Goal: Book appointment/travel/reservation

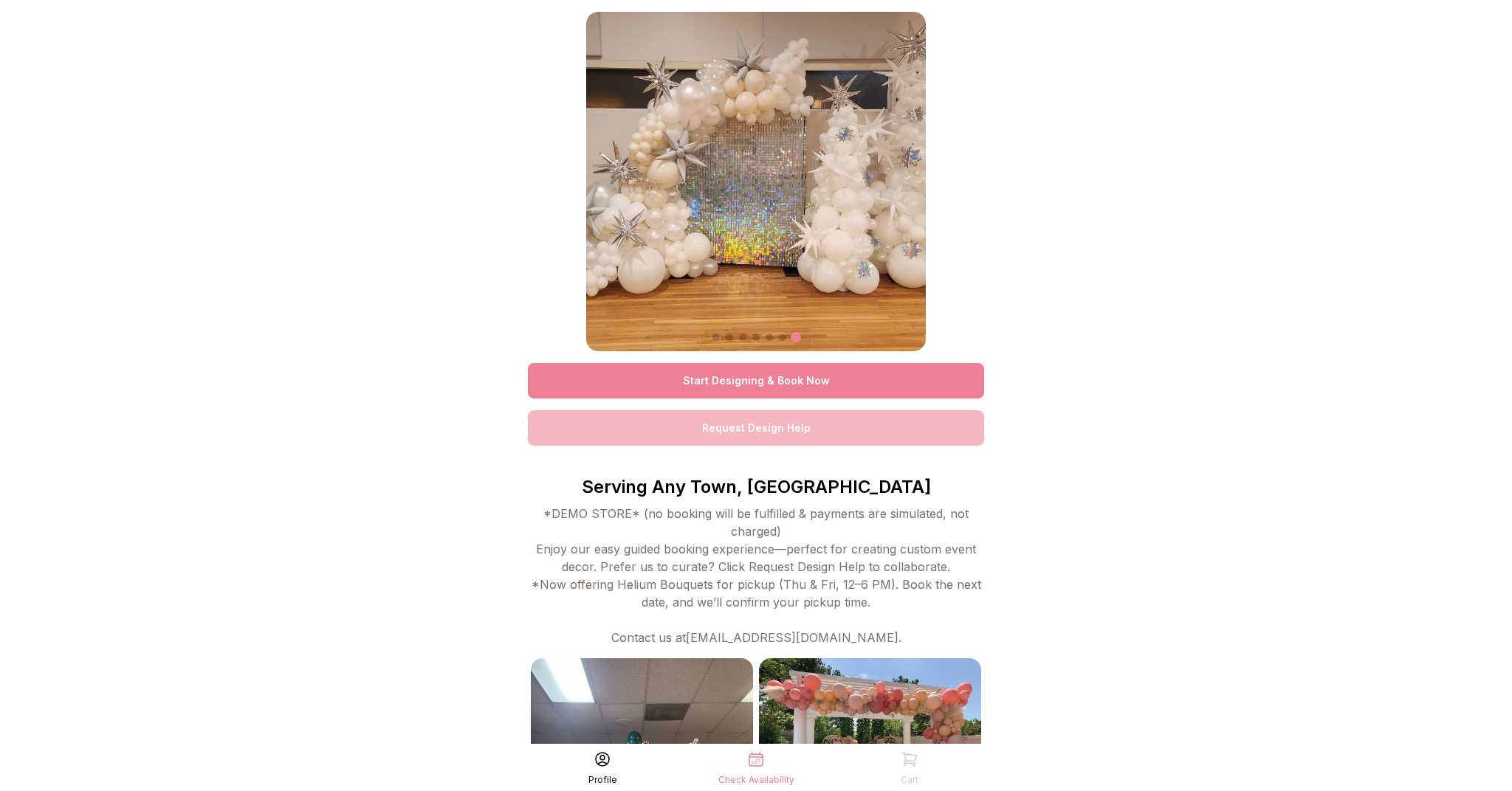
click at [761, 379] on link "Start Designing & Book Now" at bounding box center [755, 380] width 456 height 35
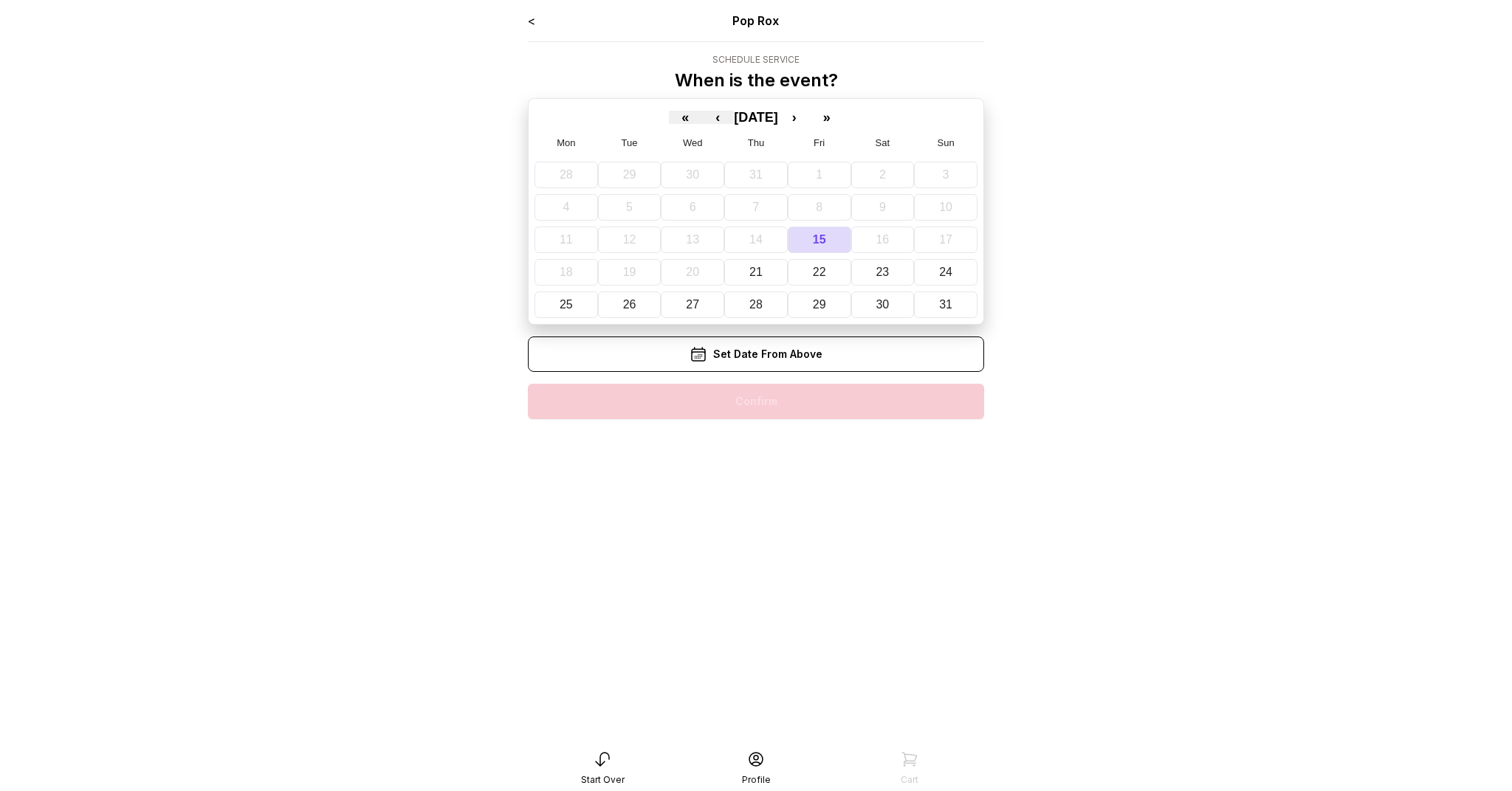
click at [765, 396] on div "< Pop Rox Schedule Service When is the event? « ‹ [DATE] › » Mon Tue Wed Thu Fr…" at bounding box center [755, 221] width 456 height 419
click at [780, 356] on div "Set Date From Above" at bounding box center [755, 353] width 456 height 35
click at [881, 309] on abbr "30" at bounding box center [882, 305] width 13 height 13
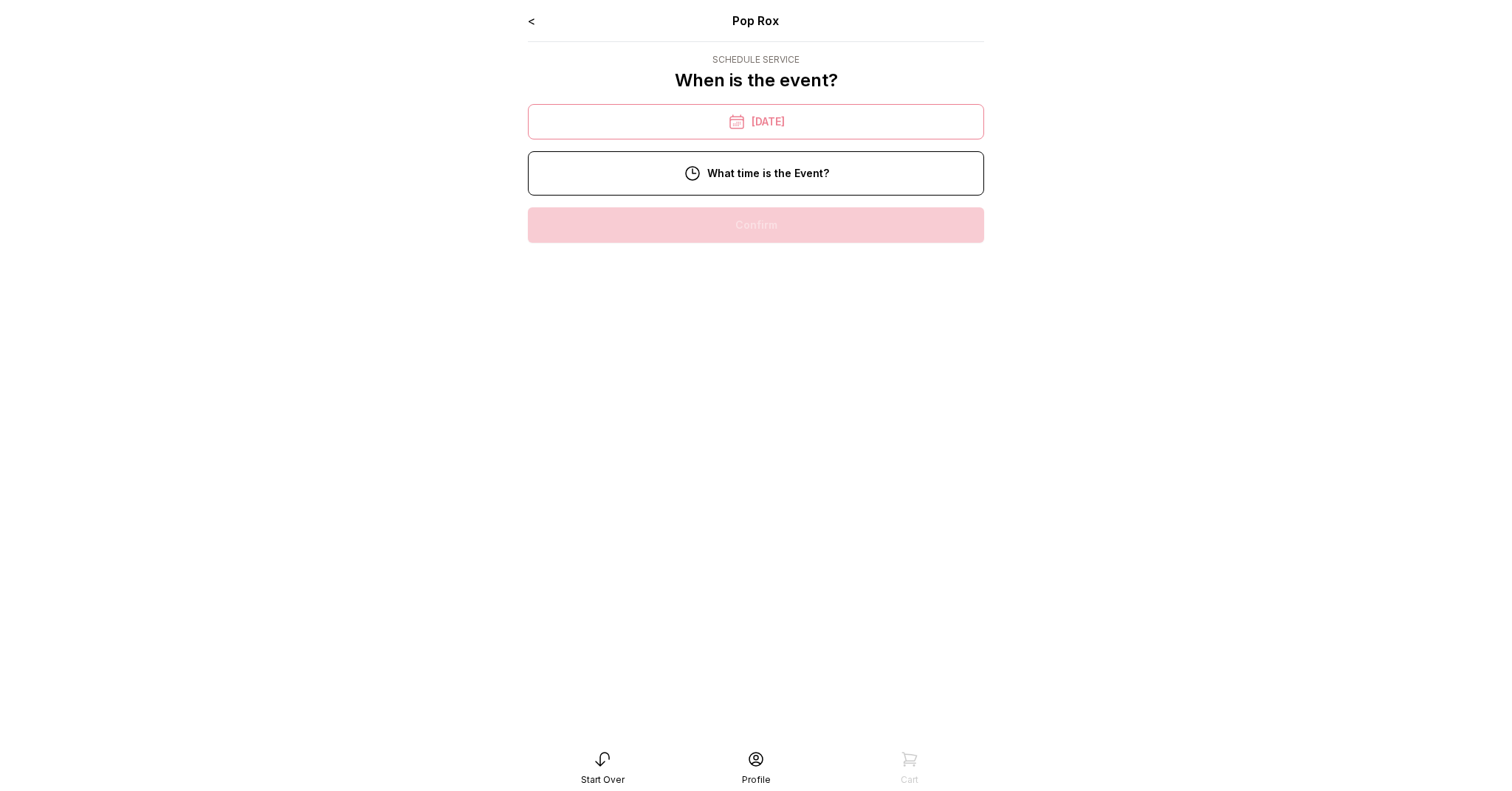
click at [530, 21] on link "<" at bounding box center [531, 20] width 7 height 15
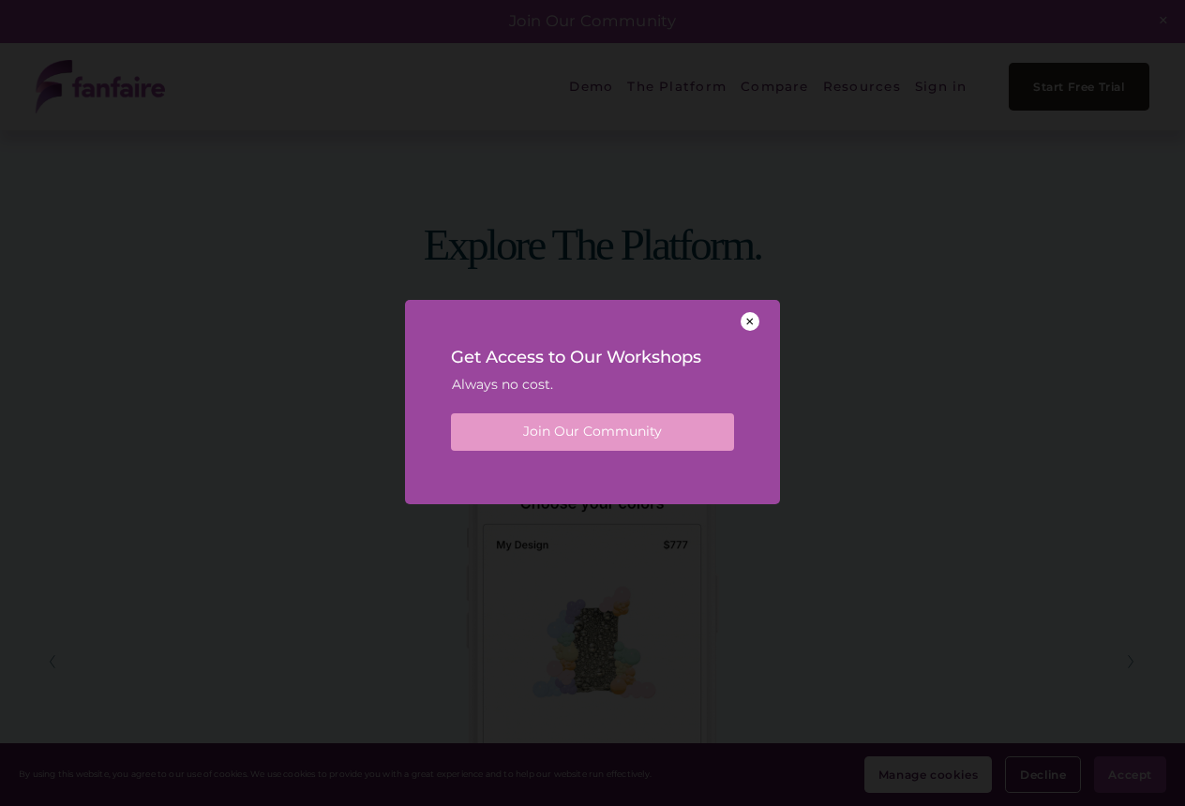
scroll to position [2362, 0]
click at [750, 322] on div at bounding box center [750, 321] width 19 height 19
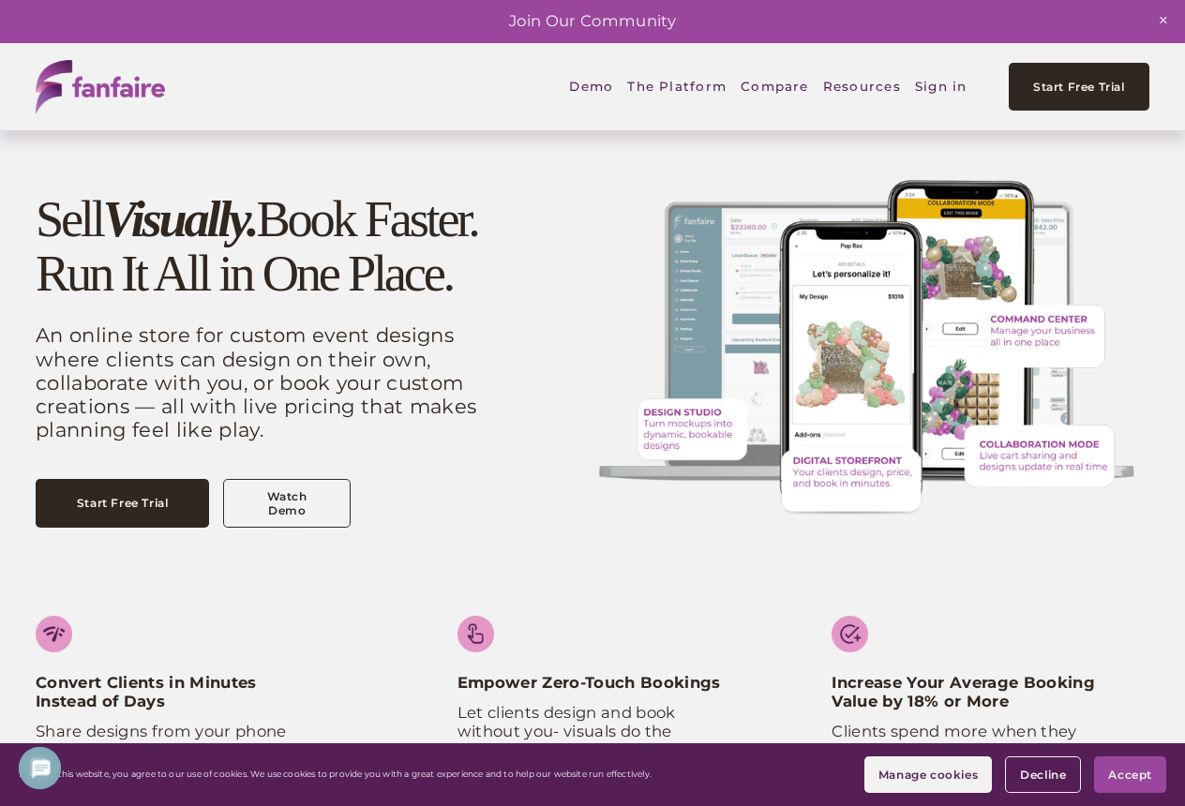
scroll to position [0, 0]
click at [293, 527] on link "Watch Demo" at bounding box center [286, 503] width 127 height 48
click at [0, 0] on span "Pricing Wizard" at bounding box center [0, 0] width 0 height 0
